Goal: Information Seeking & Learning: Find contact information

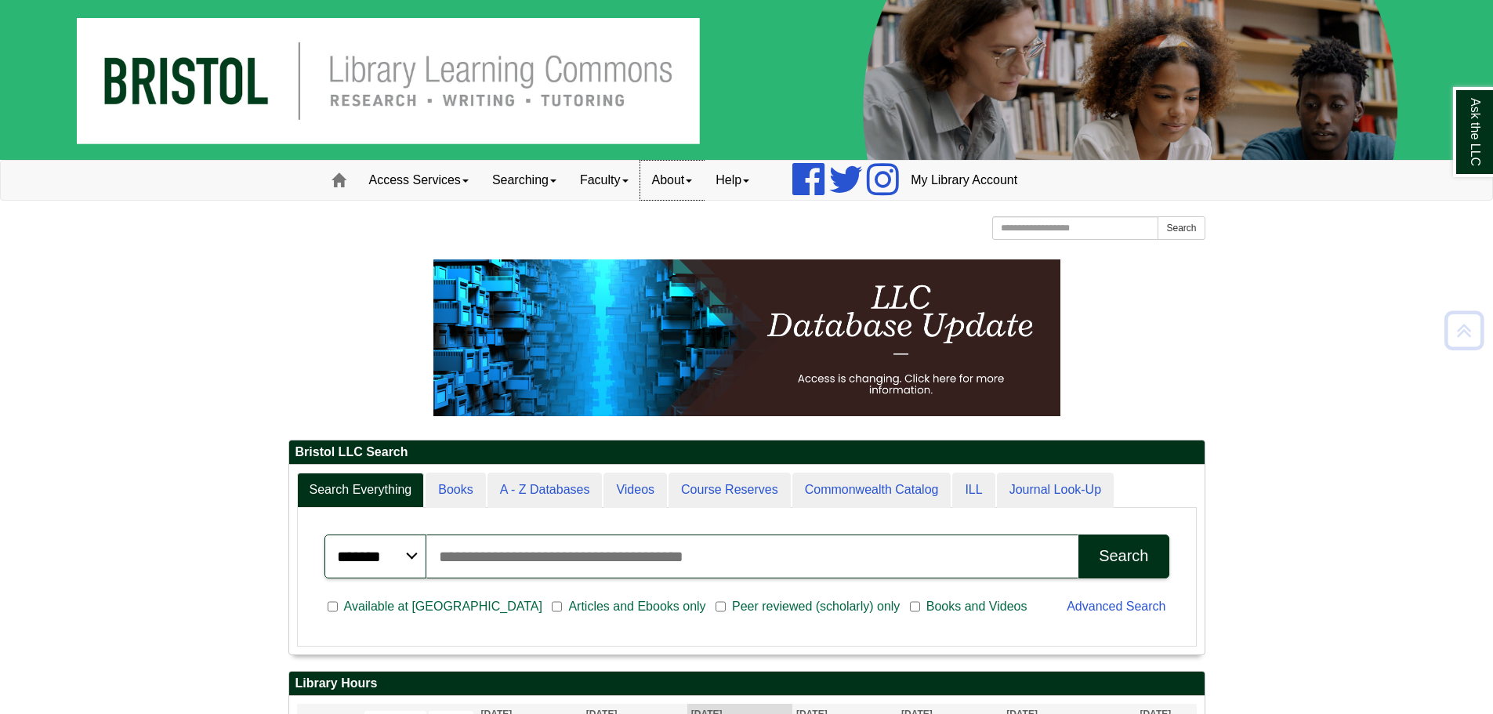
click at [683, 168] on link "About" at bounding box center [672, 180] width 64 height 39
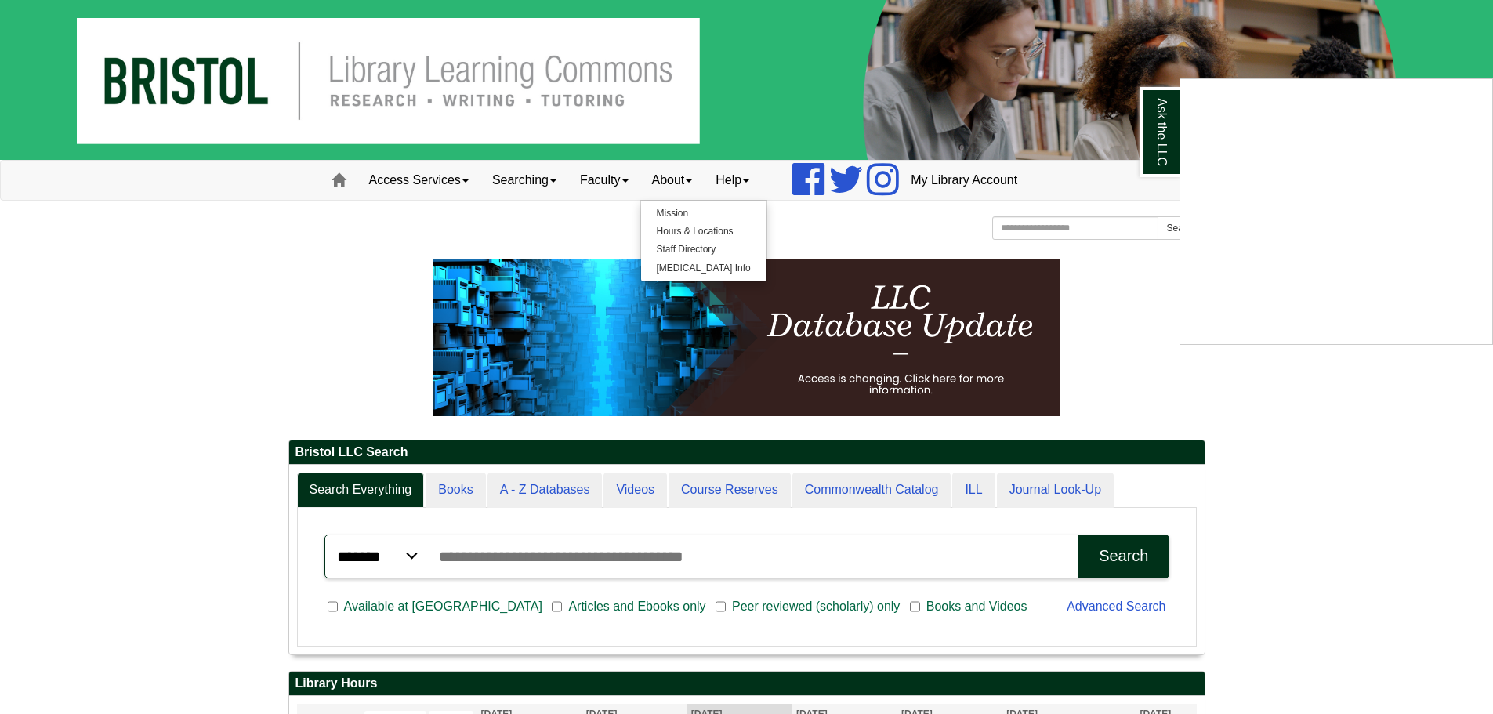
click at [697, 253] on div "Ask the LLC" at bounding box center [746, 357] width 1493 height 714
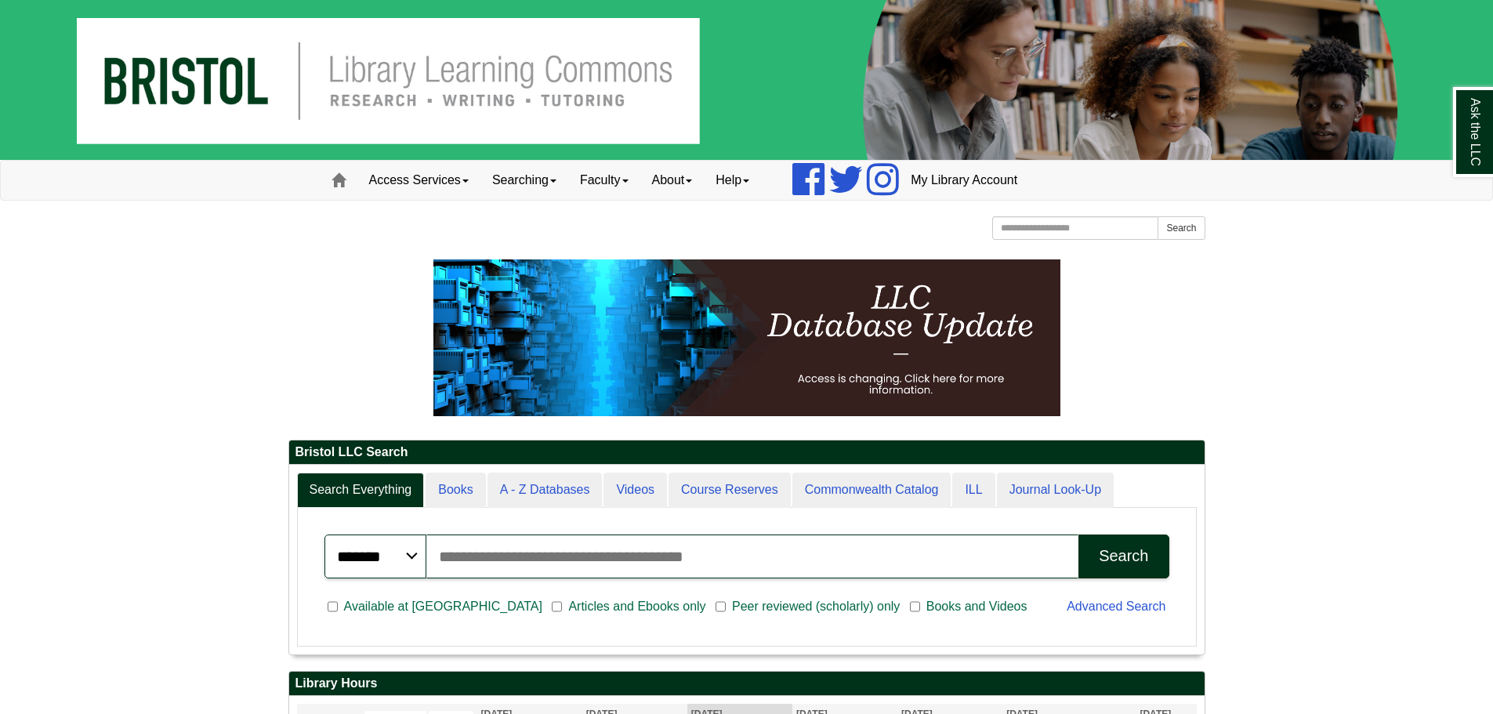
click at [700, 248] on div at bounding box center [746, 248] width 917 height 8
click at [701, 173] on link "About" at bounding box center [672, 180] width 64 height 39
click at [694, 247] on link "Staff Directory" at bounding box center [703, 250] width 125 height 18
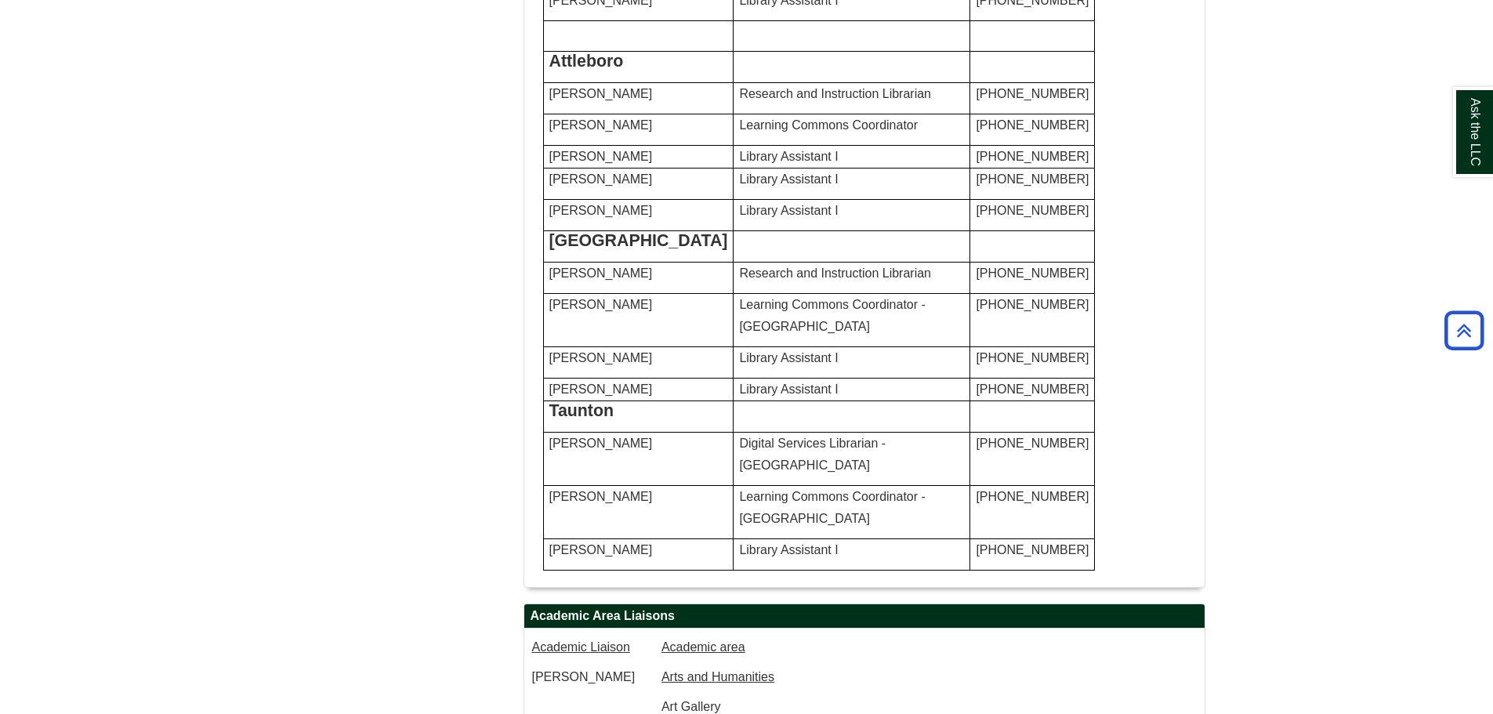
scroll to position [940, 0]
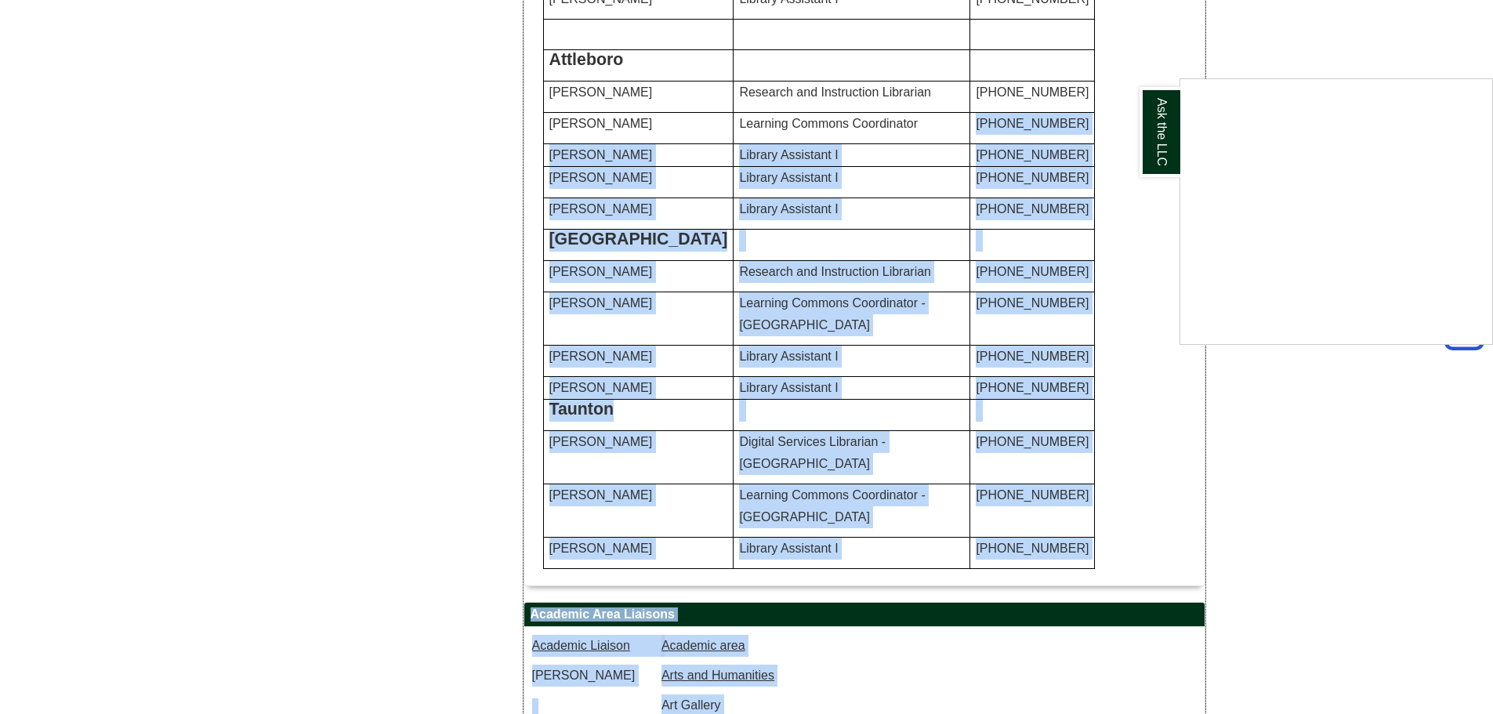
drag, startPoint x: 904, startPoint y: 370, endPoint x: 712, endPoint y: 374, distance: 192.0
click at [719, 373] on div "Ask the LLC" at bounding box center [746, 357] width 1493 height 714
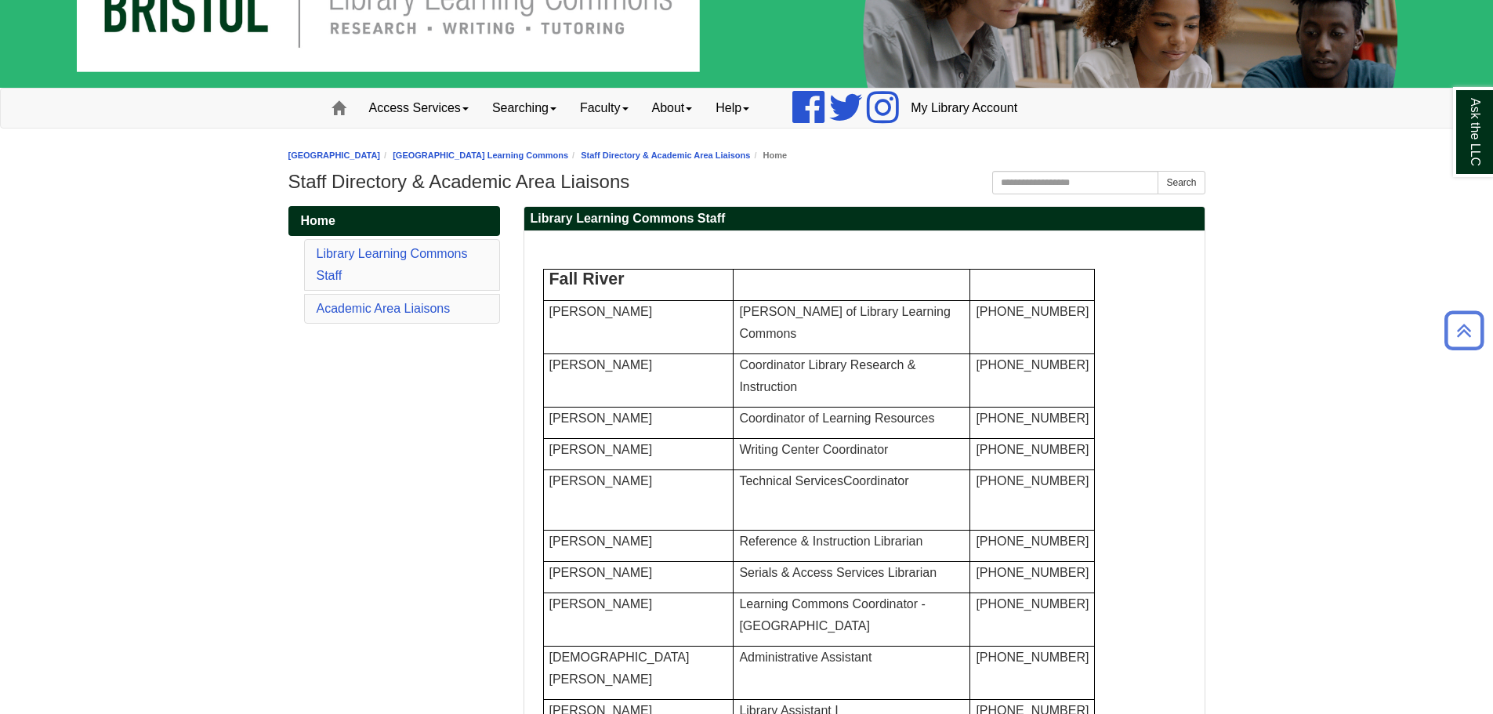
scroll to position [0, 0]
